Goal: Task Accomplishment & Management: Complete application form

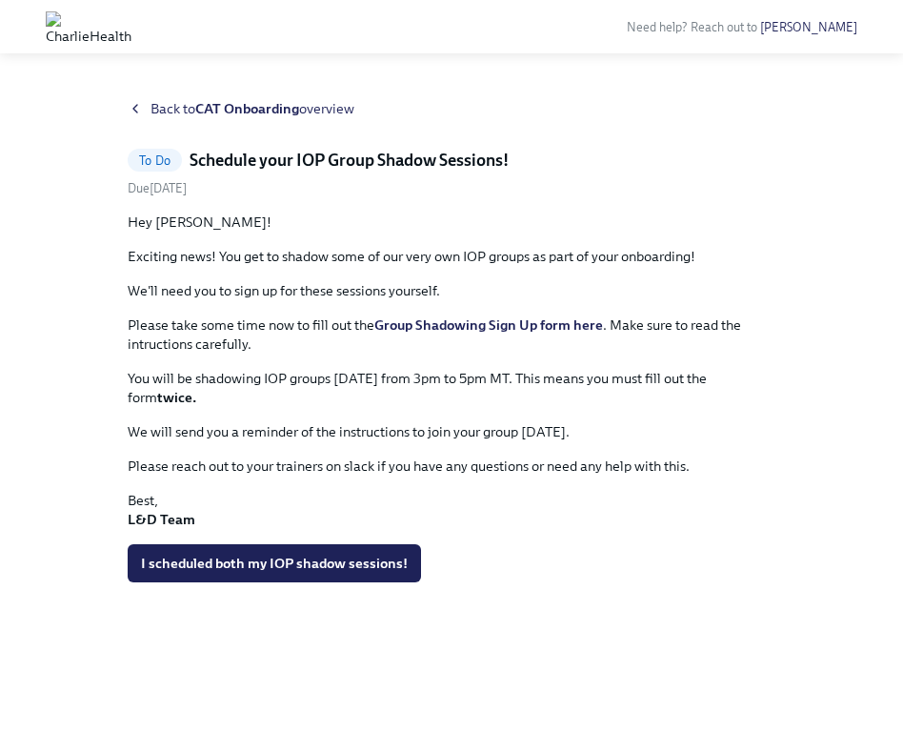
click at [126, 113] on div "Back to CAT Onboarding overview To Do Schedule your IOP Group Shadow Sessions! …" at bounding box center [451, 403] width 842 height 608
click at [179, 553] on span "I scheduled both my IOP shadow sessions!" at bounding box center [274, 562] width 267 height 19
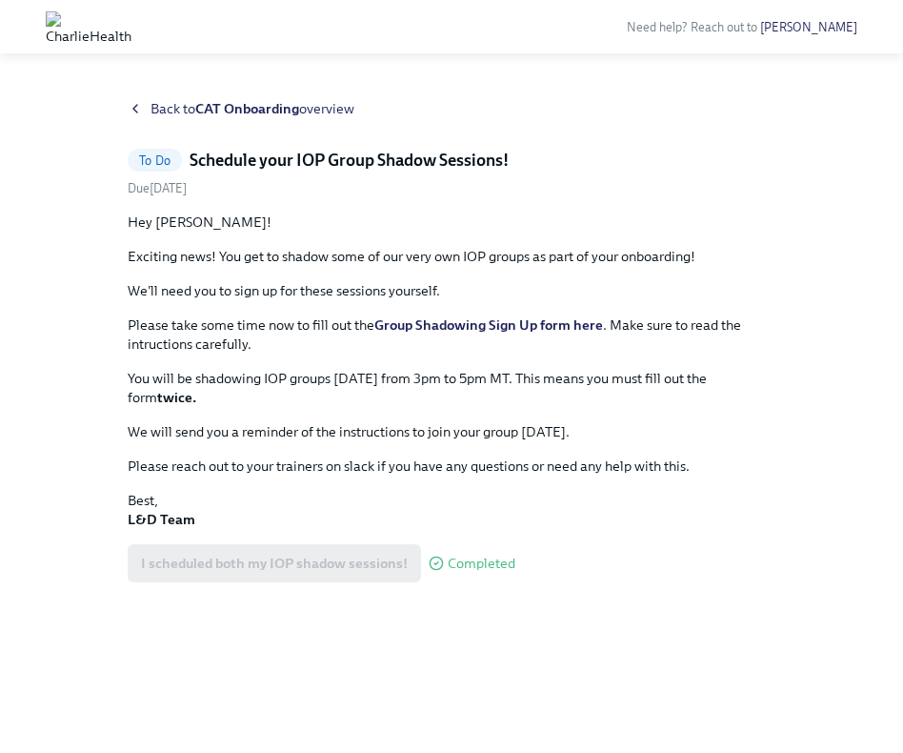
click at [135, 102] on icon at bounding box center [135, 108] width 15 height 15
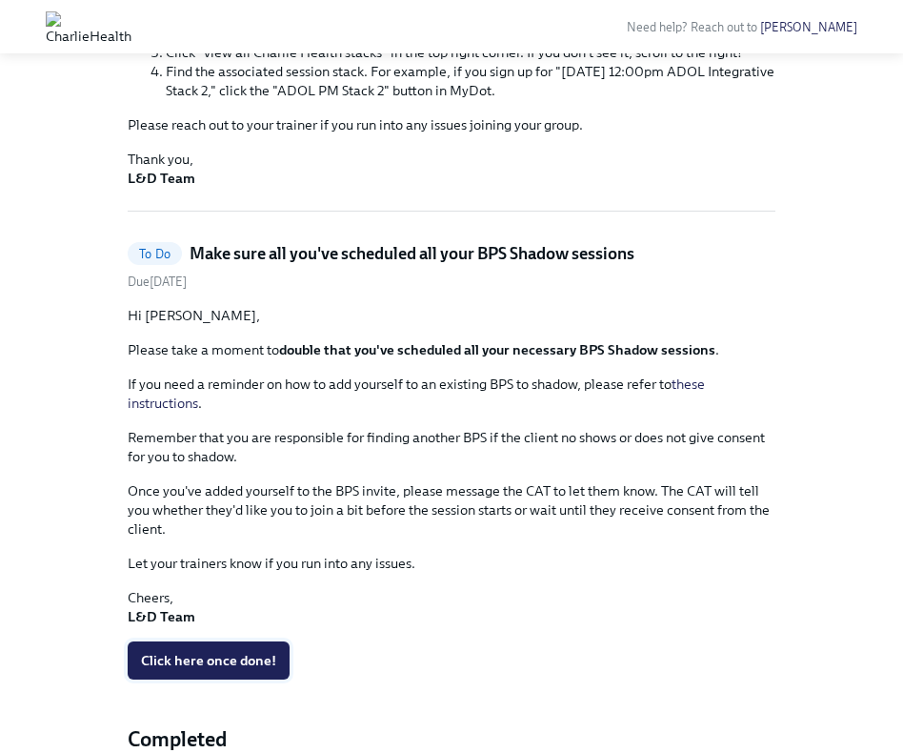
scroll to position [363, 0]
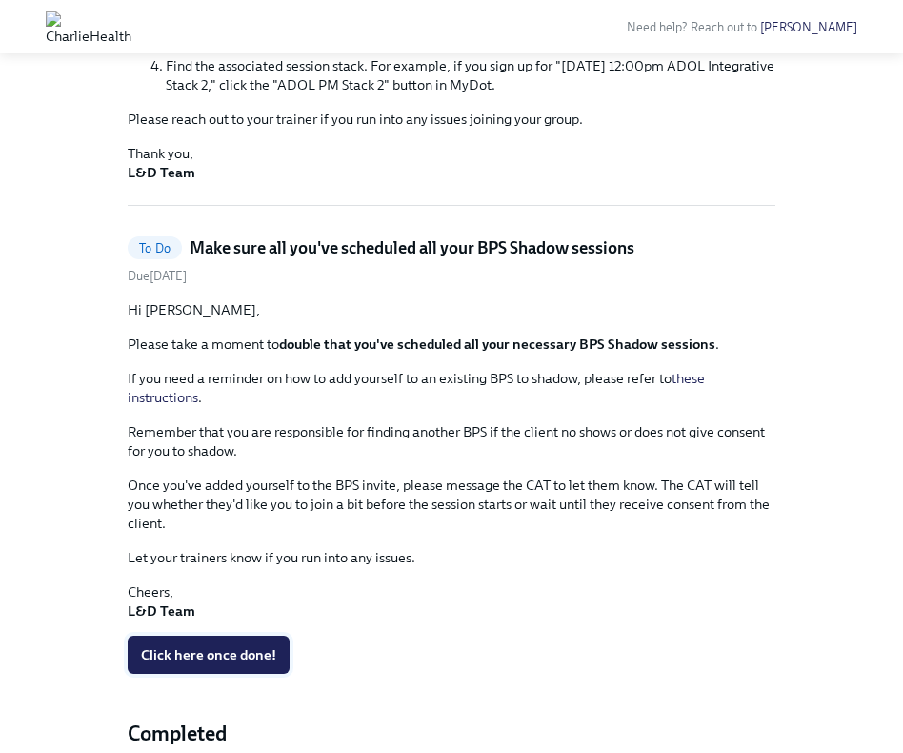
click at [212, 645] on span "Click here once done!" at bounding box center [208, 654] width 135 height 19
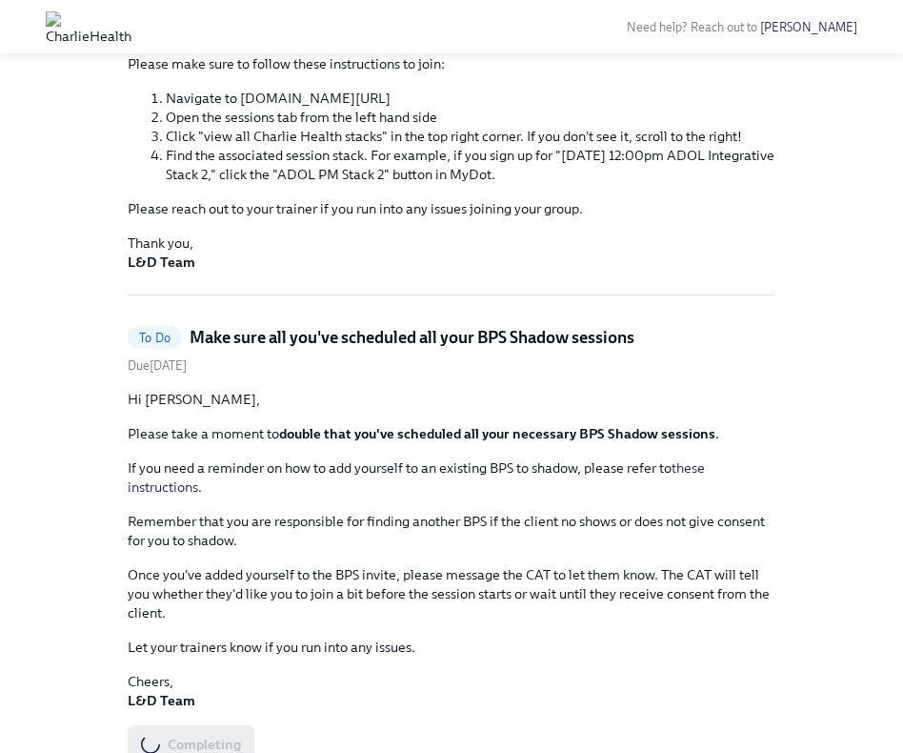
scroll to position [0, 0]
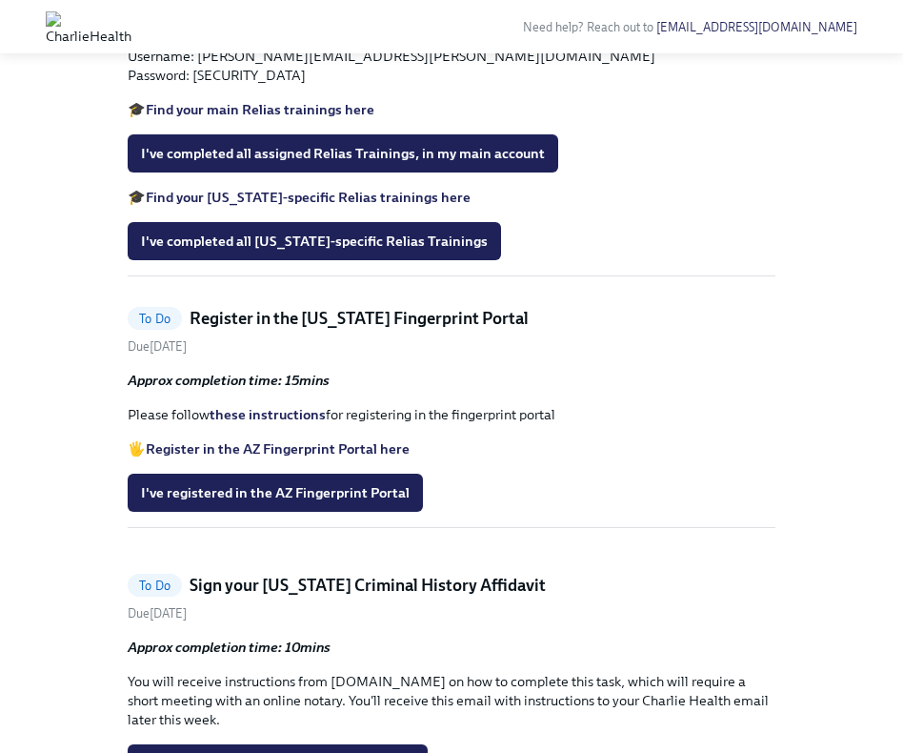
scroll to position [944, 0]
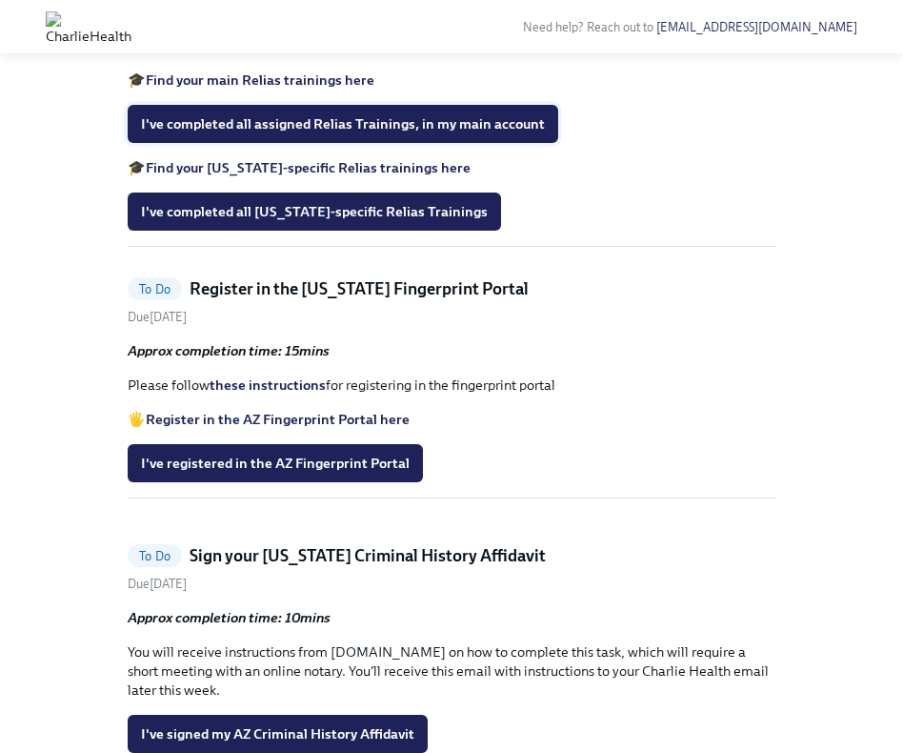
click at [295, 143] on button "I've completed all assigned Relias Trainings, in my main account" at bounding box center [343, 124] width 431 height 38
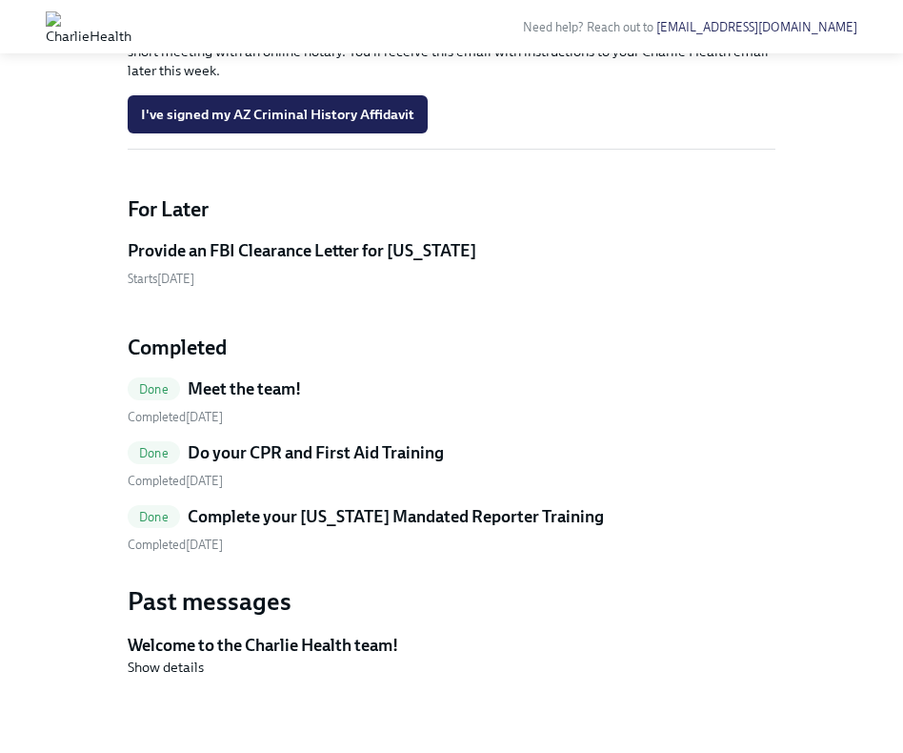
scroll to position [1675, 0]
click at [198, 262] on h5 "Provide an FBI Clearance Letter for Pennsylvania" at bounding box center [302, 250] width 349 height 23
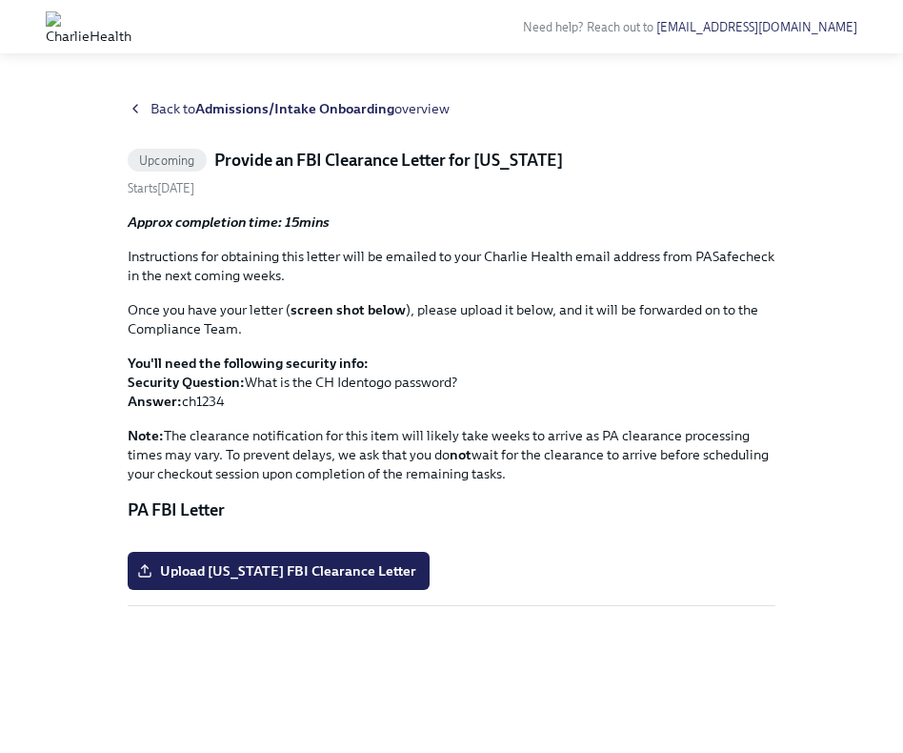
scroll to position [160, 0]
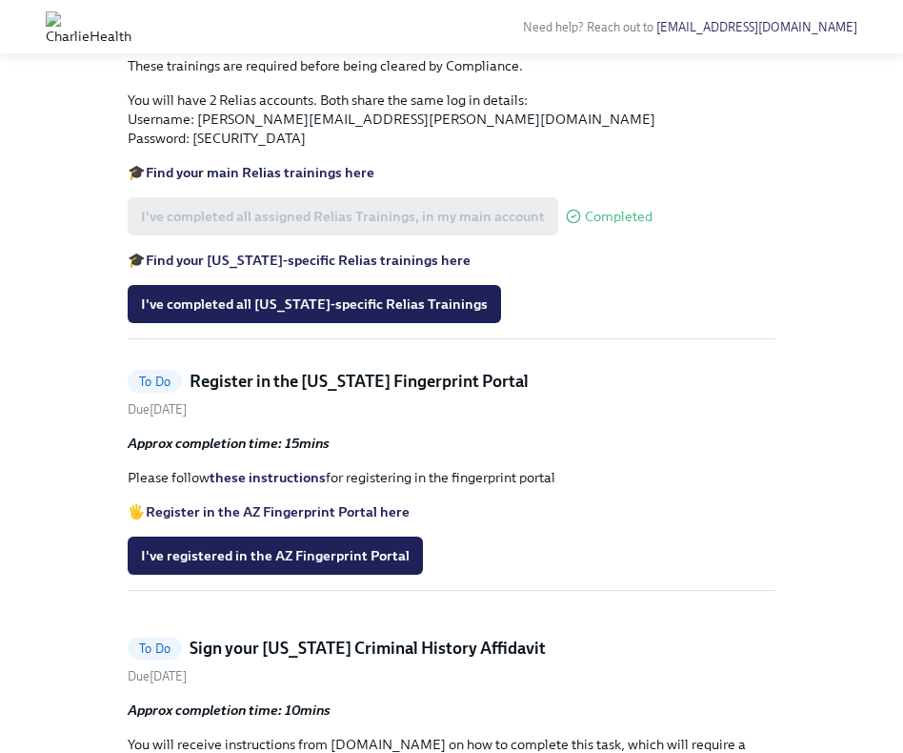
scroll to position [848, 0]
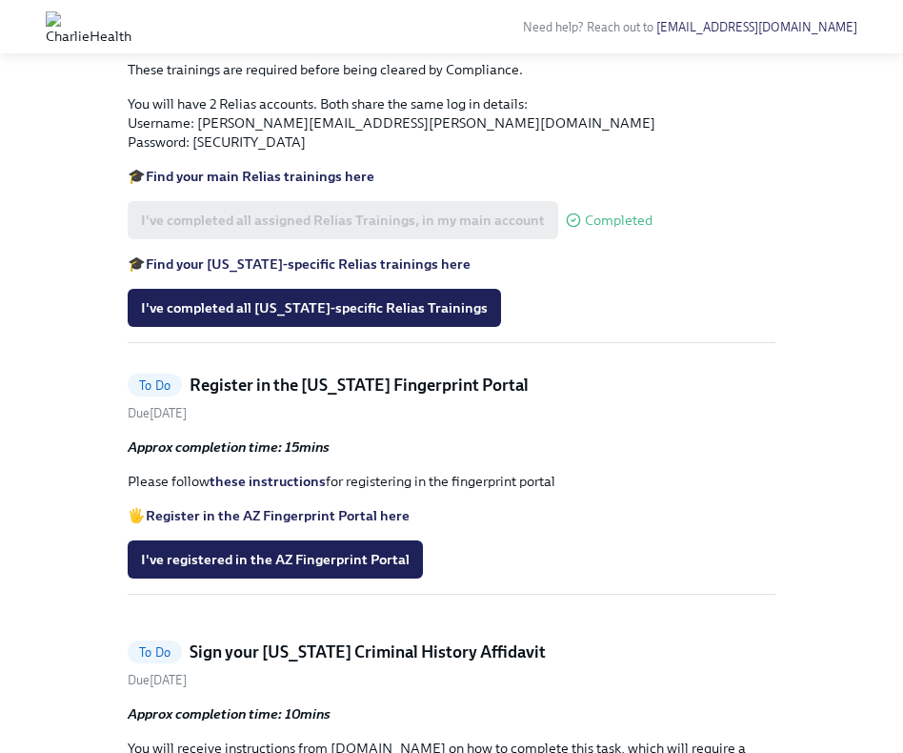
click at [329, 272] on strong "Find your Arizona-specific Relias trainings here" at bounding box center [308, 263] width 325 height 17
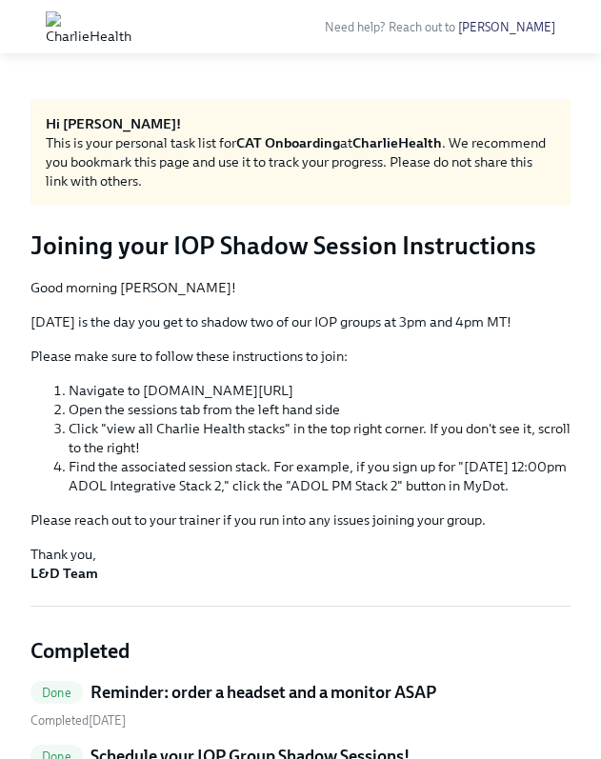
scroll to position [320, 0]
